Goal: Task Accomplishment & Management: Manage account settings

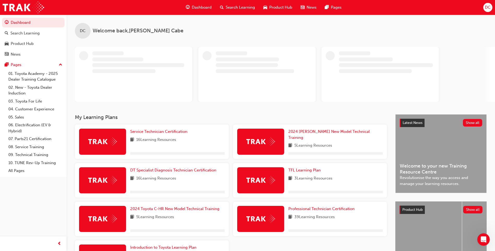
click at [486, 7] on span "DC" at bounding box center [488, 7] width 6 height 6
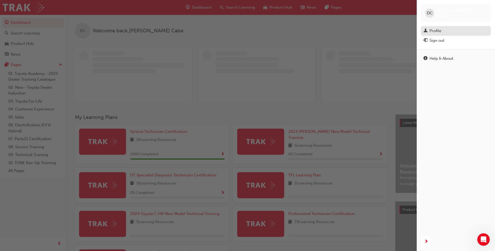
click at [429, 32] on div "Profile" at bounding box center [455, 31] width 65 height 7
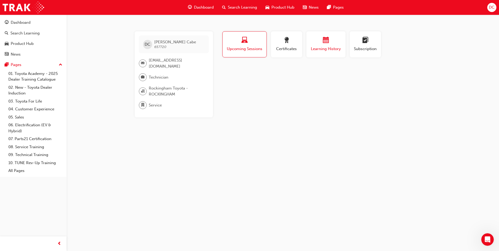
click at [333, 44] on div "button" at bounding box center [325, 41] width 31 height 8
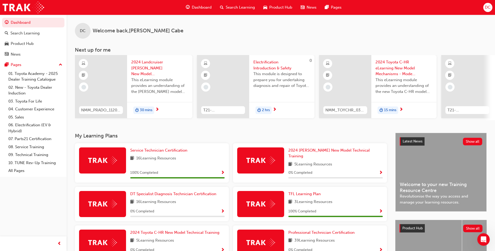
click at [486, 8] on span "DC" at bounding box center [488, 7] width 6 height 6
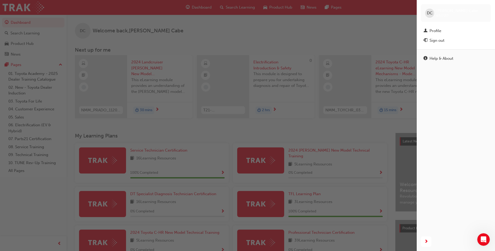
click at [434, 30] on div "Profile" at bounding box center [435, 31] width 12 height 6
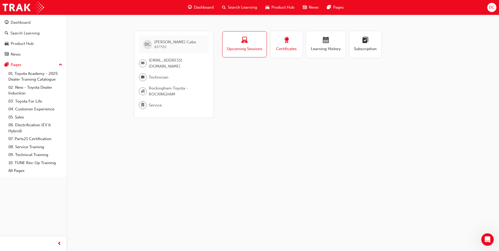
click at [291, 46] on span "Certificates" at bounding box center [286, 49] width 23 height 6
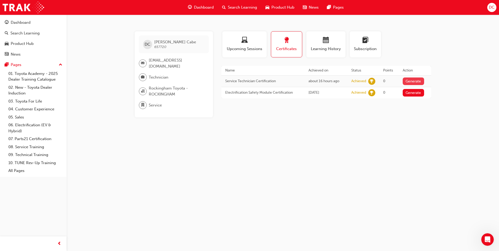
click at [410, 81] on button "Generate" at bounding box center [413, 81] width 21 height 8
click at [490, 7] on span "DC" at bounding box center [492, 7] width 6 height 6
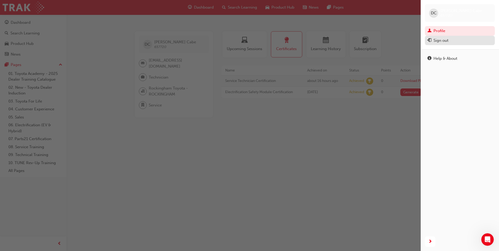
click at [451, 39] on div "Sign out" at bounding box center [459, 40] width 65 height 7
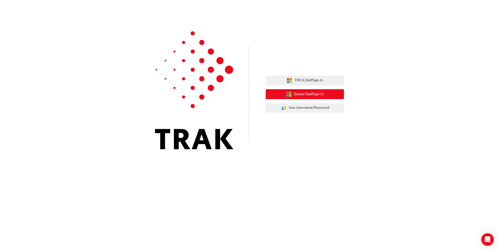
click at [292, 97] on button "Dealer Staff Sign In" at bounding box center [305, 94] width 78 height 10
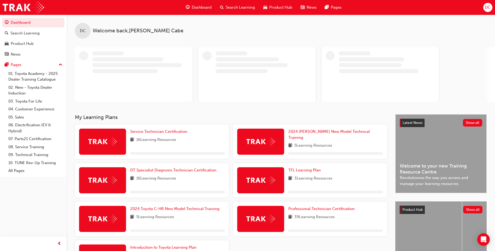
click at [486, 7] on span "DC" at bounding box center [488, 7] width 6 height 6
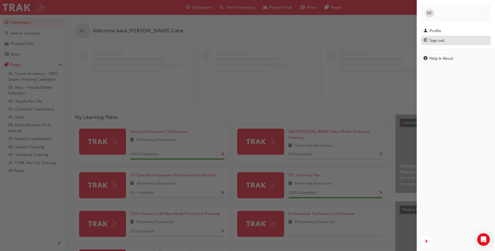
click at [436, 41] on div "Sign out" at bounding box center [436, 41] width 15 height 6
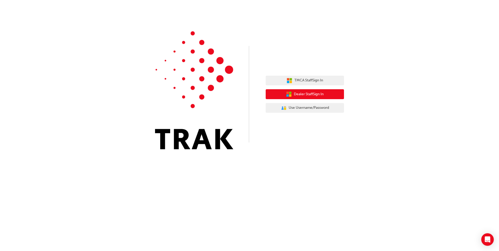
click at [315, 96] on span "Dealer Staff Sign In" at bounding box center [309, 94] width 30 height 6
